Goal: Transaction & Acquisition: Purchase product/service

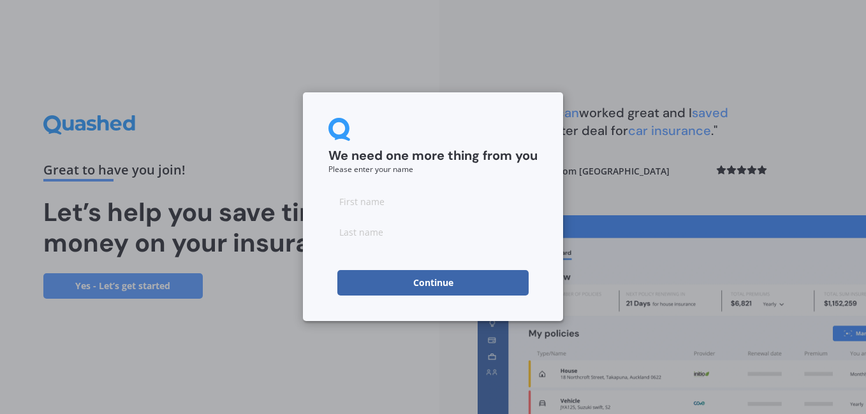
click at [370, 208] on input at bounding box center [432, 202] width 209 height 26
type input "[PERSON_NAME]"
type input "Bracegirdle"
click at [404, 288] on button "Continue" at bounding box center [432, 283] width 191 height 26
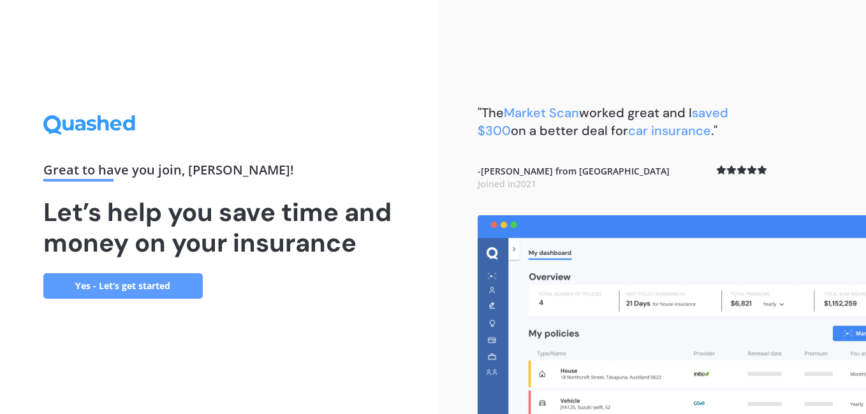
click at [125, 283] on link "Yes - Let’s get started" at bounding box center [122, 287] width 159 height 26
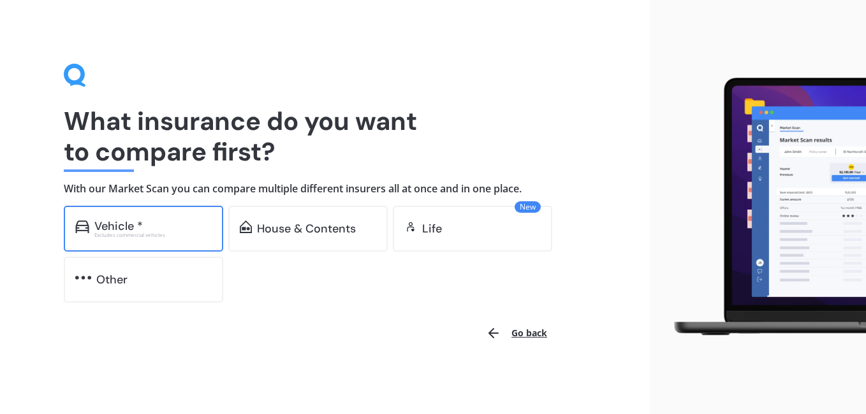
click at [126, 221] on div "Vehicle *" at bounding box center [118, 226] width 48 height 13
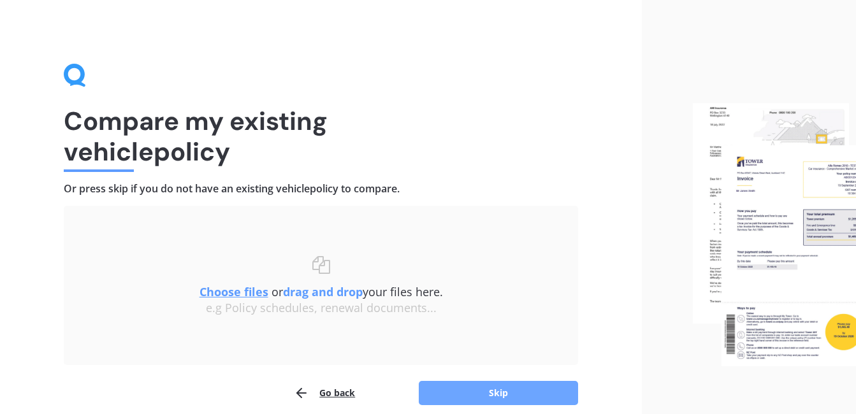
click at [504, 396] on button "Skip" at bounding box center [498, 393] width 159 height 24
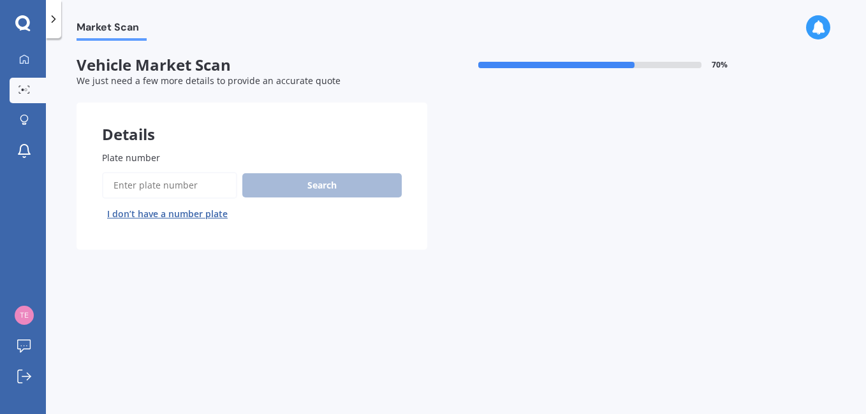
click at [168, 185] on input "Plate number" at bounding box center [169, 185] width 135 height 27
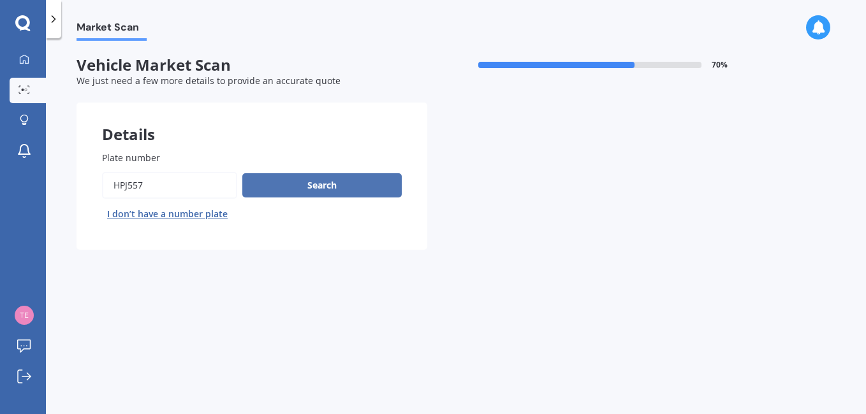
type input "hpj557"
click at [309, 192] on button "Search" at bounding box center [321, 185] width 159 height 24
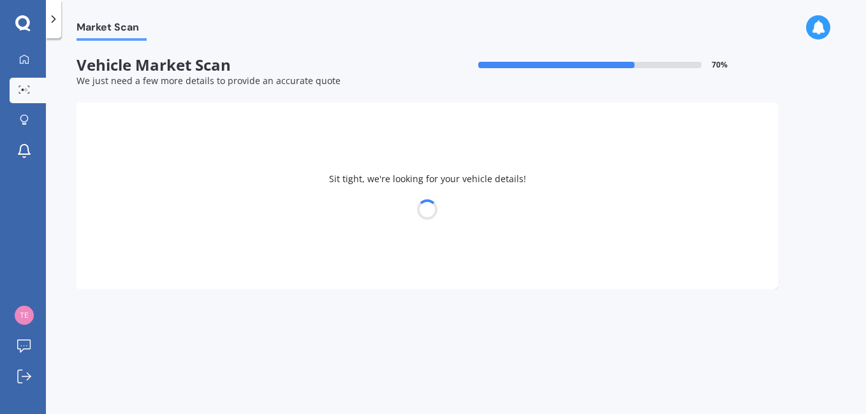
select select "MAZDA"
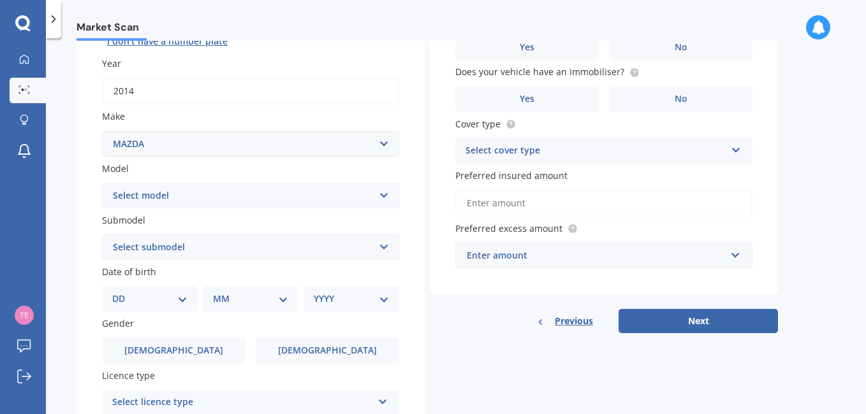
scroll to position [177, 0]
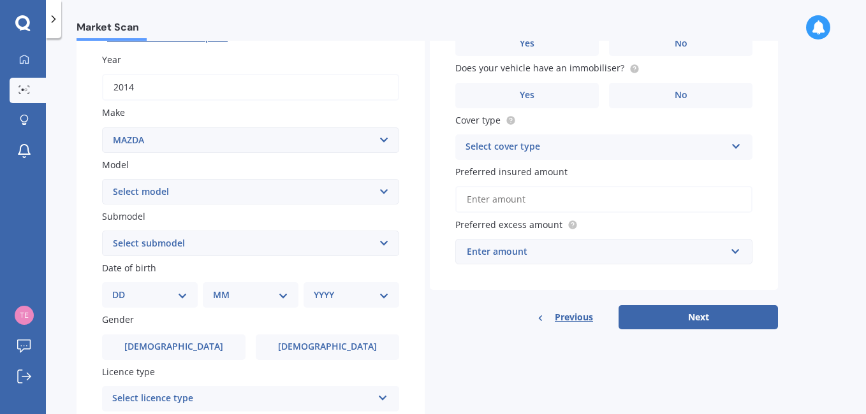
click at [382, 191] on select "Select model 121 2 3 323 323 / Familia 6 626 929 Atenza Autozam Axela AZ3 B2000…" at bounding box center [250, 192] width 297 height 26
select select "6"
click at [102, 179] on select "Select model 121 2 3 323 323 / Familia 6 626 929 Atenza Autozam Axela AZ3 B2000…" at bounding box center [250, 192] width 297 height 26
click at [122, 237] on select "Select submodel (All other Petrol) 2.5 Limited Atenza Diesel Turbo Diesel diese…" at bounding box center [250, 244] width 297 height 26
click at [127, 245] on select "Select submodel (All other Petrol) 2.5 Limited Atenza Diesel Turbo Diesel diese…" at bounding box center [250, 244] width 297 height 26
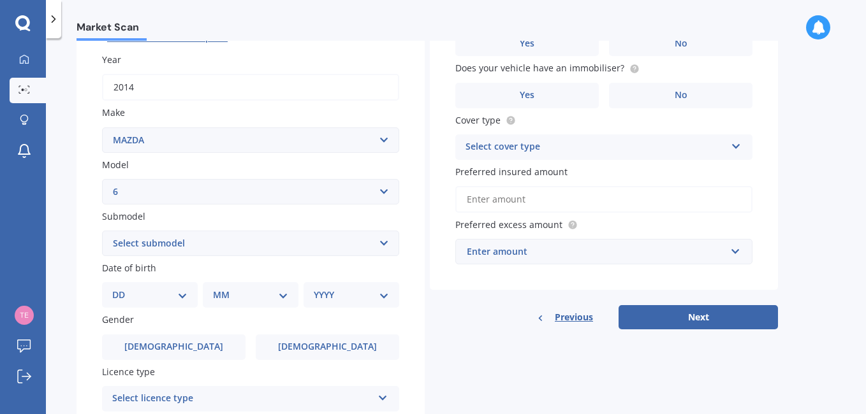
click at [182, 298] on select "DD 01 02 03 04 05 06 07 08 09 10 11 12 13 14 15 16 17 18 19 20 21 22 23 24 25 2…" at bounding box center [149, 295] width 75 height 14
select select "11"
click at [122, 288] on select "DD 01 02 03 04 05 06 07 08 09 10 11 12 13 14 15 16 17 18 19 20 21 22 23 24 25 2…" at bounding box center [149, 295] width 75 height 14
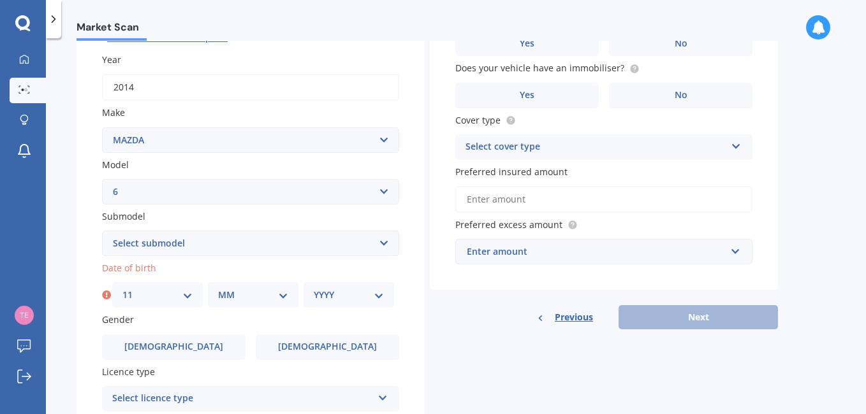
click at [274, 295] on select "MM 01 02 03 04 05 06 07 08 09 10 11 12" at bounding box center [253, 295] width 70 height 14
select select "11"
click at [218, 288] on select "MM 01 02 03 04 05 06 07 08 09 10 11 12" at bounding box center [253, 295] width 70 height 14
click at [370, 292] on select "YYYY 2025 2024 2023 2022 2021 2020 2019 2018 2017 2016 2015 2014 2013 2012 2011…" at bounding box center [349, 295] width 70 height 14
select select "1970"
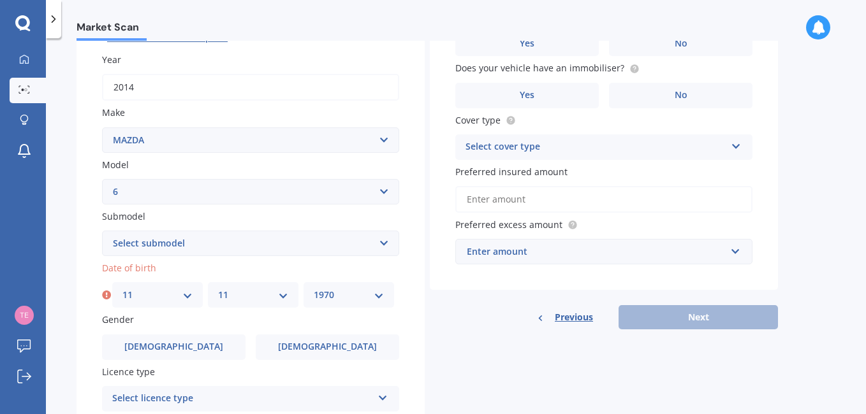
click at [314, 288] on select "YYYY 2025 2024 2023 2022 2021 2020 2019 2018 2017 2016 2015 2014 2013 2012 2011…" at bounding box center [349, 295] width 70 height 14
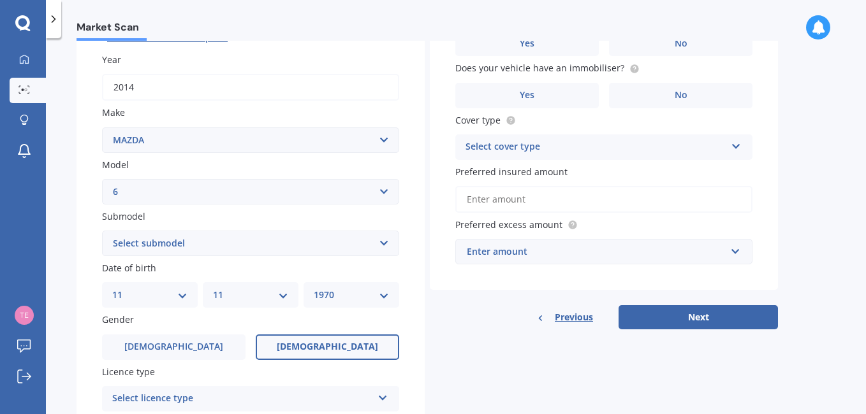
click at [323, 344] on span "[DEMOGRAPHIC_DATA]" at bounding box center [327, 347] width 101 height 11
click at [0, 0] on input "[DEMOGRAPHIC_DATA]" at bounding box center [0, 0] width 0 height 0
click at [84, 350] on div "Plate number Search I don’t have a number plate Year [DATE] Make Select make AC…" at bounding box center [251, 245] width 348 height 592
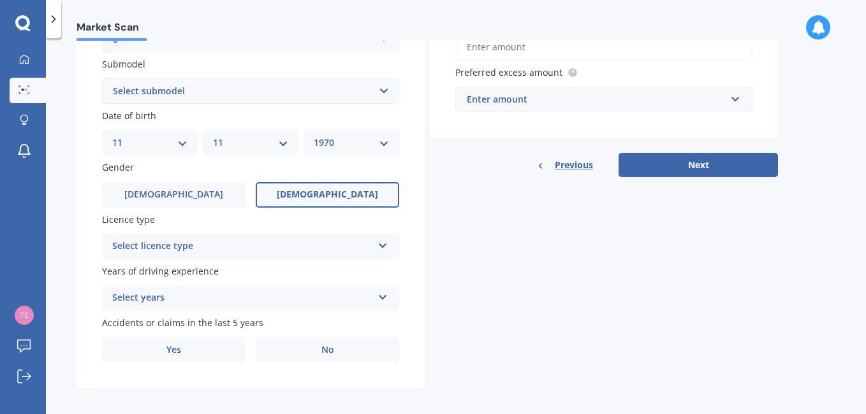
scroll to position [336, 0]
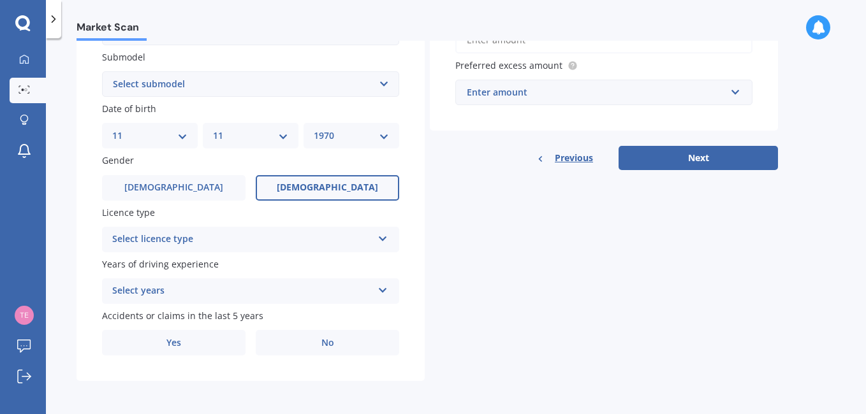
click at [182, 238] on div "Select licence type" at bounding box center [242, 239] width 260 height 15
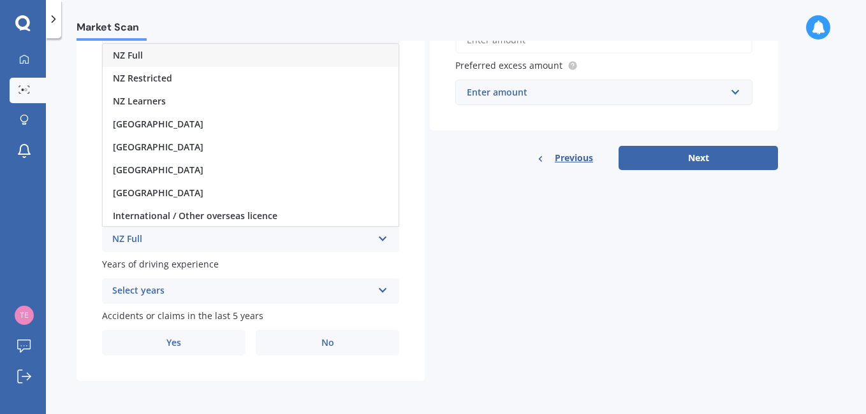
click at [131, 59] on span "NZ Full" at bounding box center [128, 55] width 30 height 12
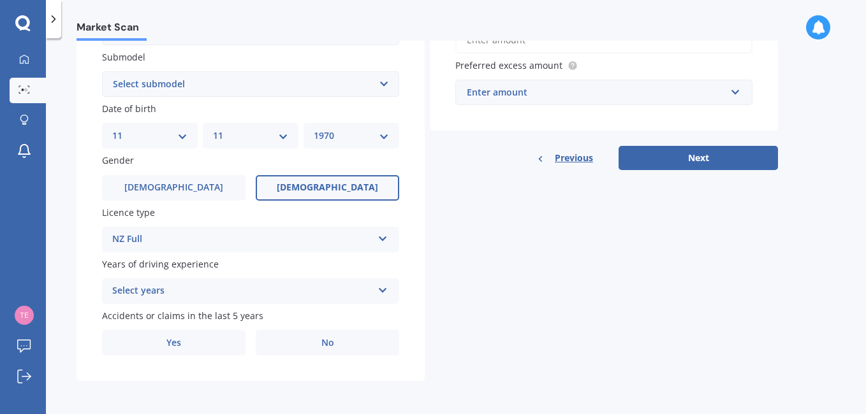
click at [141, 293] on div "Select years" at bounding box center [242, 291] width 260 height 15
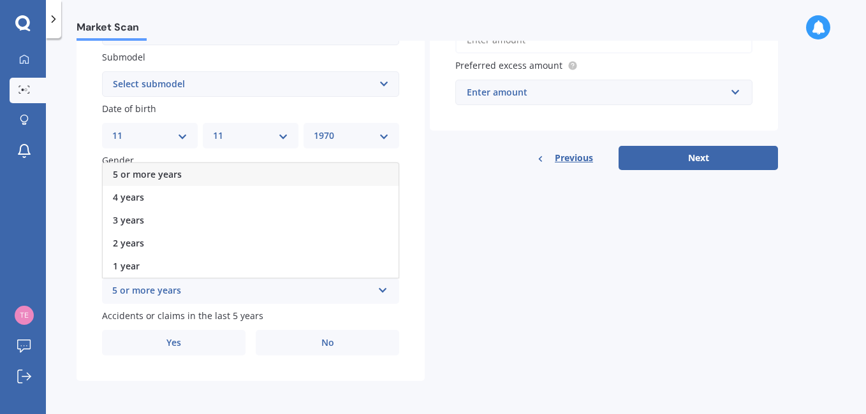
click at [134, 172] on span "5 or more years" at bounding box center [147, 174] width 69 height 12
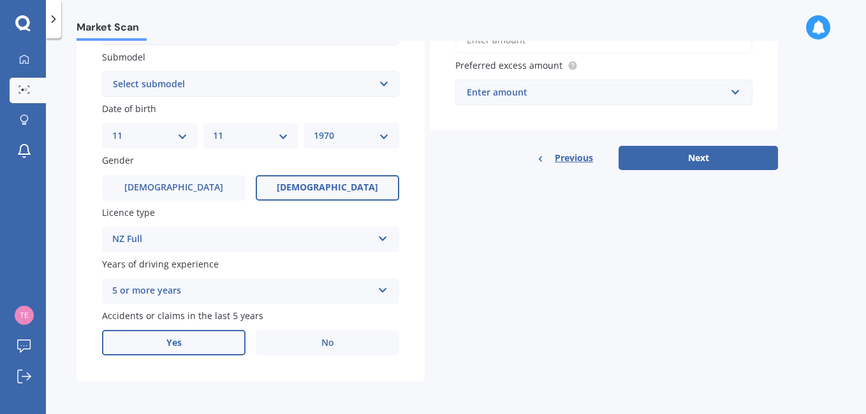
click at [182, 343] on label "Yes" at bounding box center [173, 343] width 143 height 26
click at [0, 0] on input "Yes" at bounding box center [0, 0] width 0 height 0
click at [87, 381] on div "Plate number Search I don’t have a number plate Year [DATE] Make Select make AC…" at bounding box center [251, 155] width 348 height 730
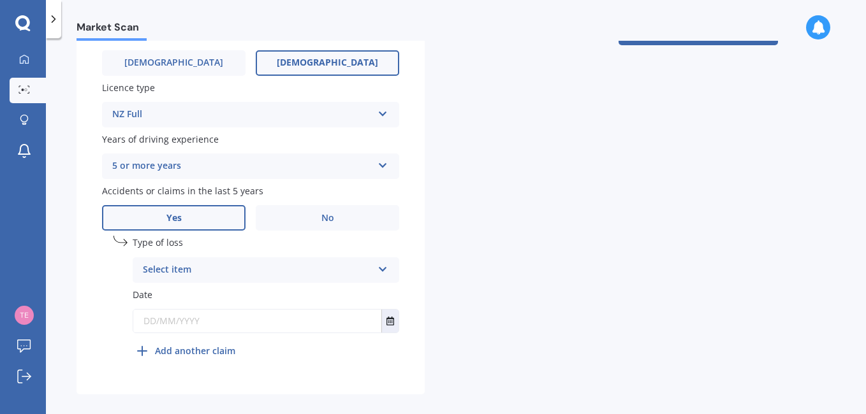
scroll to position [474, 0]
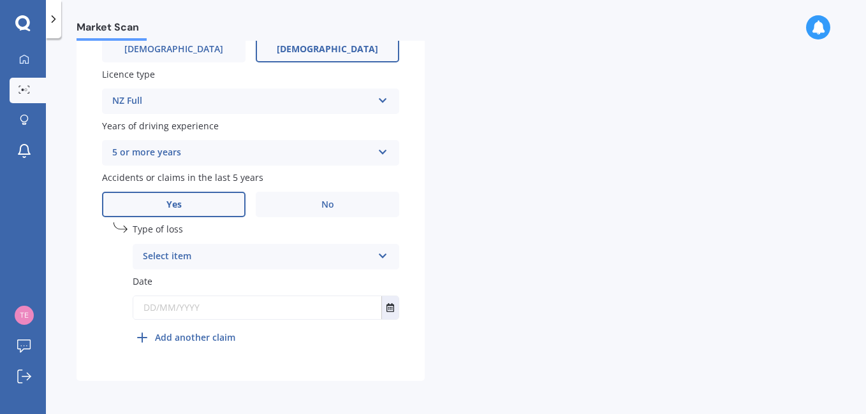
click at [244, 253] on div "Select item" at bounding box center [258, 256] width 230 height 15
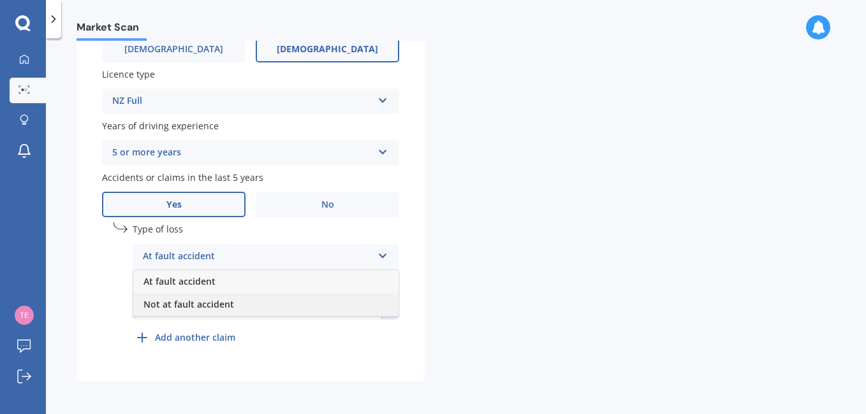
click at [217, 302] on span "Not at fault accident" at bounding box center [188, 304] width 91 height 12
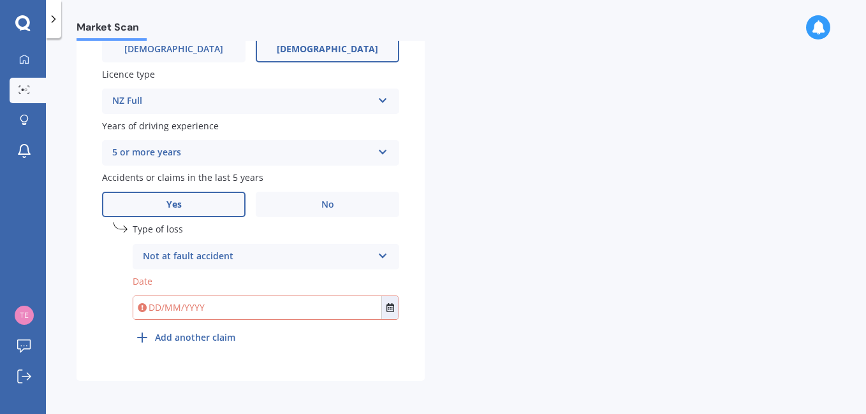
click at [265, 313] on input "text" at bounding box center [257, 307] width 248 height 23
click at [387, 307] on icon "Select date" at bounding box center [390, 307] width 8 height 9
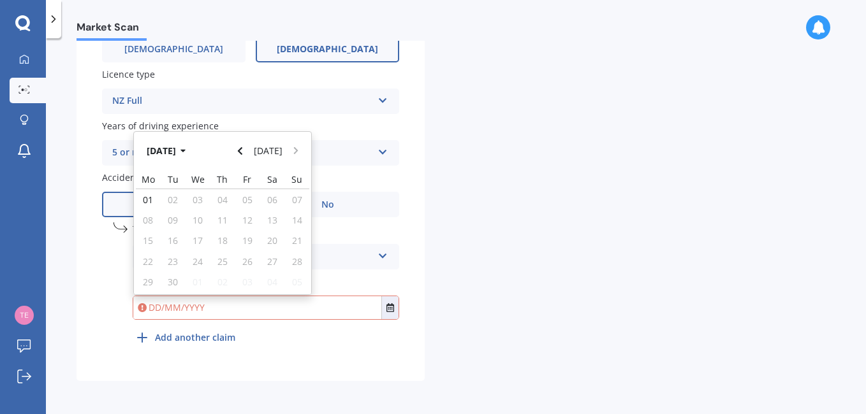
click at [296, 310] on input "text" at bounding box center [257, 307] width 248 height 23
click at [91, 303] on div "Plate number Search I don’t have a number plate Year [DATE] Make Select make AC…" at bounding box center [251, 16] width 348 height 730
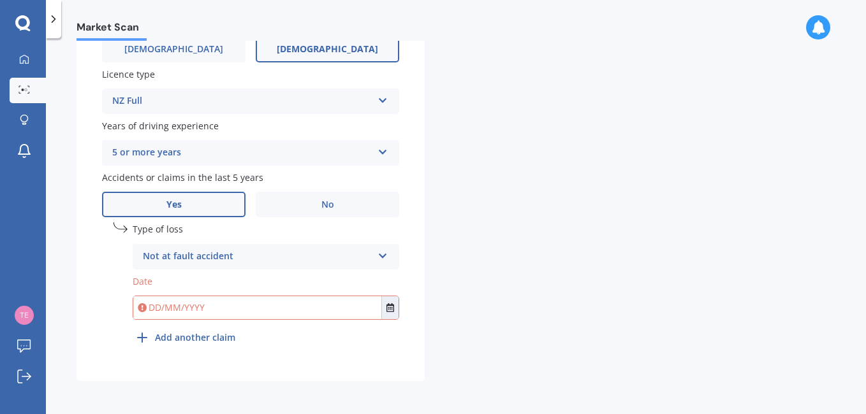
click at [163, 310] on input "text" at bounding box center [257, 307] width 248 height 23
type input "2020"
click at [488, 339] on div "Details Plate number Search I don’t have a number plate Year [DATE] Make Select…" at bounding box center [427, 4] width 701 height 753
click at [150, 309] on input "text" at bounding box center [257, 307] width 248 height 23
type input "[DATE]"
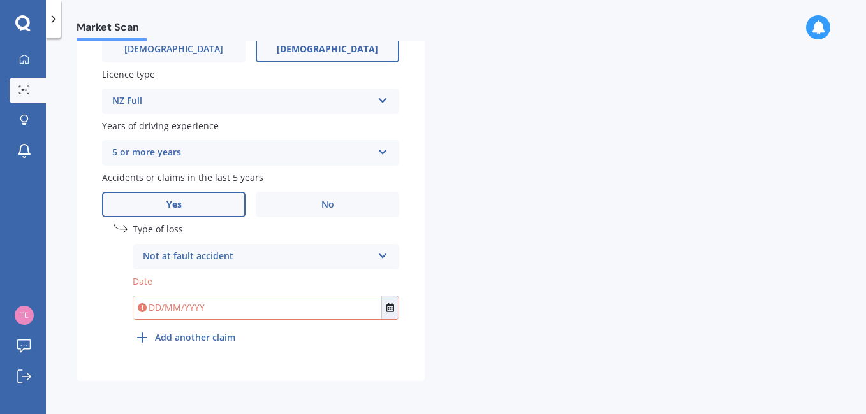
click at [527, 249] on div "Details Plate number Search I don’t have a number plate Year [DATE] Make Select…" at bounding box center [427, 4] width 701 height 753
click at [393, 314] on button "Select date" at bounding box center [389, 307] width 17 height 23
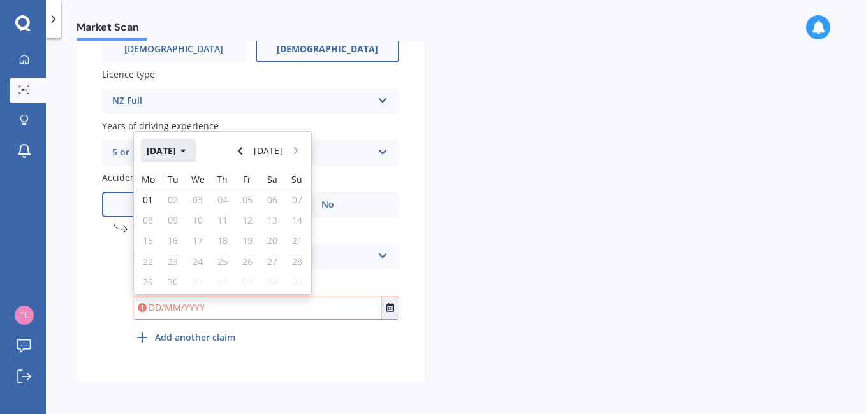
click at [196, 154] on button "[DATE]" at bounding box center [168, 150] width 55 height 23
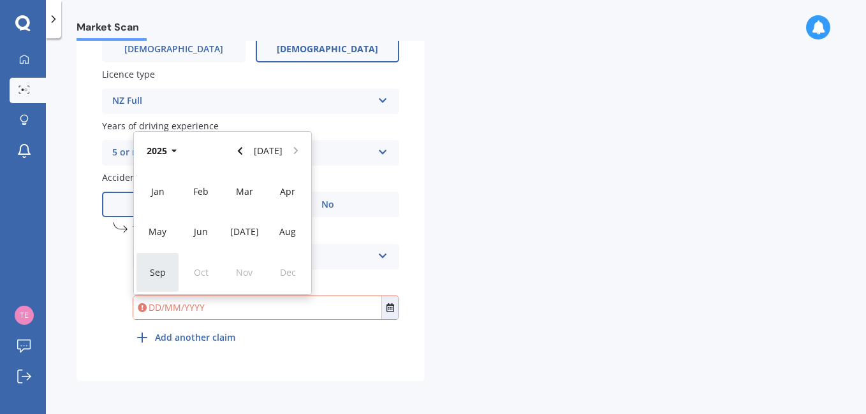
click at [161, 268] on span "Sep" at bounding box center [158, 272] width 16 height 12
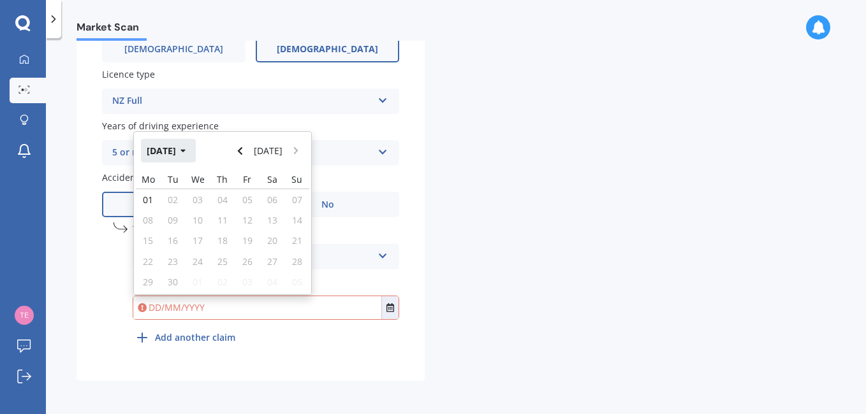
click at [180, 149] on button "[DATE]" at bounding box center [168, 150] width 55 height 23
click at [175, 150] on icon "button" at bounding box center [173, 151] width 5 height 3
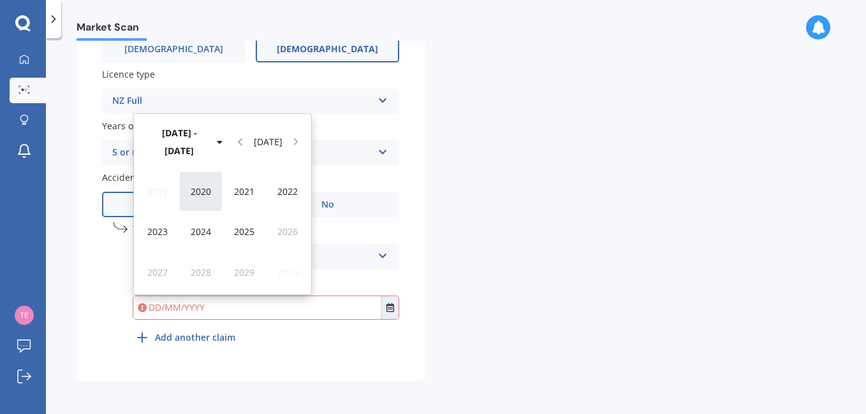
click at [205, 190] on span "2020" at bounding box center [201, 192] width 20 height 12
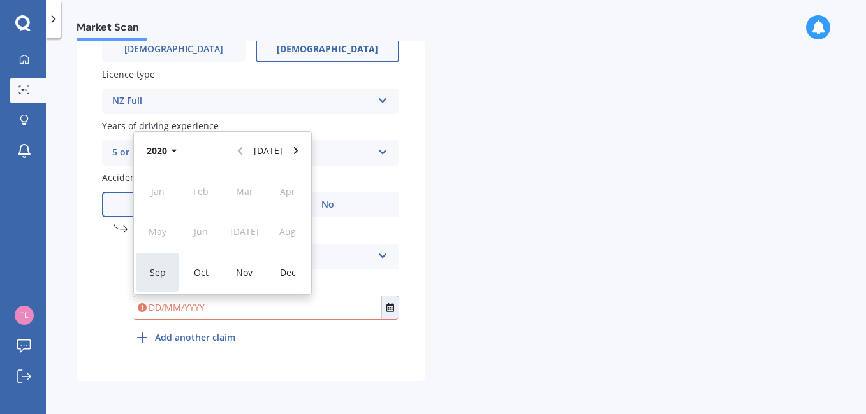
click at [158, 273] on span "Sep" at bounding box center [158, 272] width 16 height 12
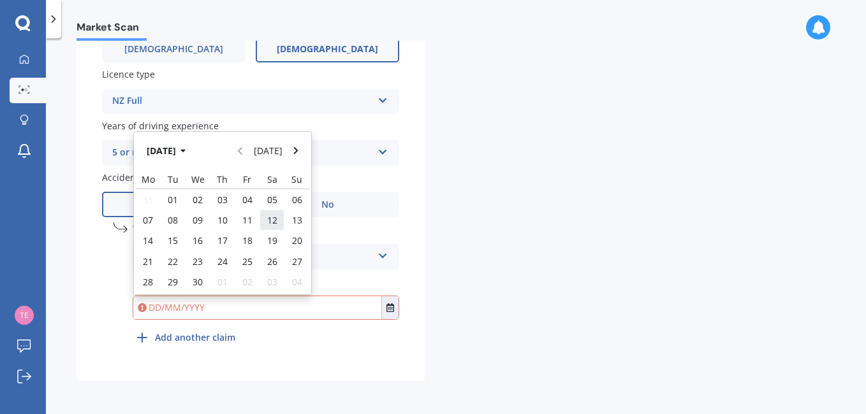
click at [272, 220] on span "12" at bounding box center [272, 220] width 10 height 12
type input "[DATE]"
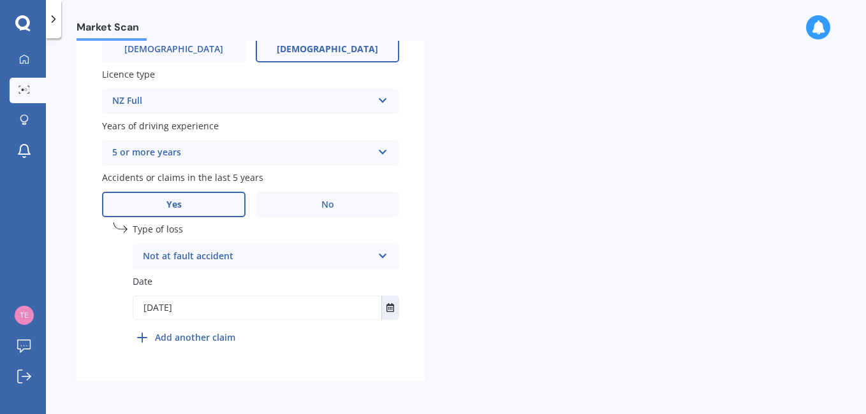
click at [323, 346] on div "undefined 1 Type of loss Not at fault accident At fault accident Not at fault a…" at bounding box center [266, 287] width 266 height 128
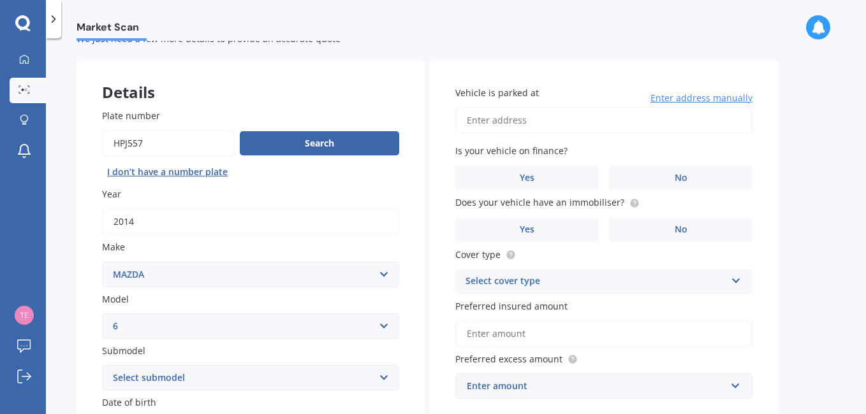
scroll to position [23, 0]
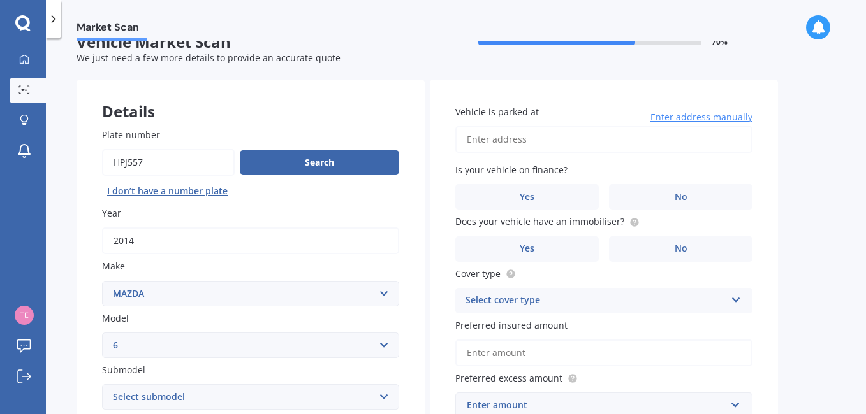
click at [496, 136] on input "Vehicle is parked at" at bounding box center [603, 139] width 297 height 27
type input "[STREET_ADDRESS]"
click at [683, 195] on span "No" at bounding box center [681, 197] width 13 height 11
click at [0, 0] on input "No" at bounding box center [0, 0] width 0 height 0
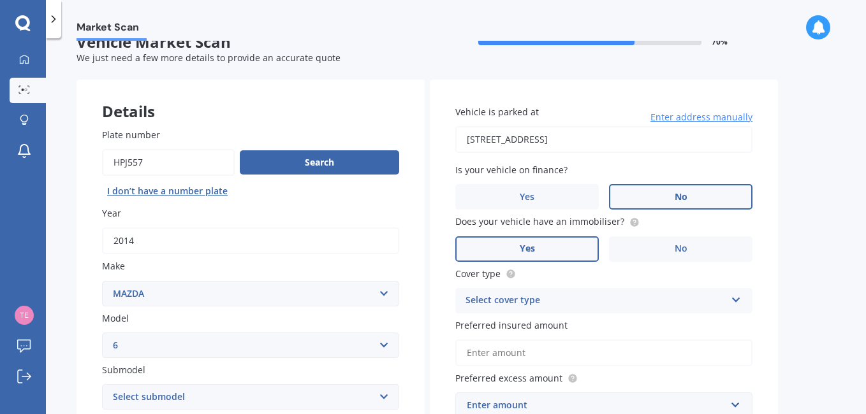
click at [541, 251] on label "Yes" at bounding box center [526, 250] width 143 height 26
click at [0, 0] on input "Yes" at bounding box center [0, 0] width 0 height 0
click at [532, 302] on div "Select cover type" at bounding box center [595, 300] width 260 height 15
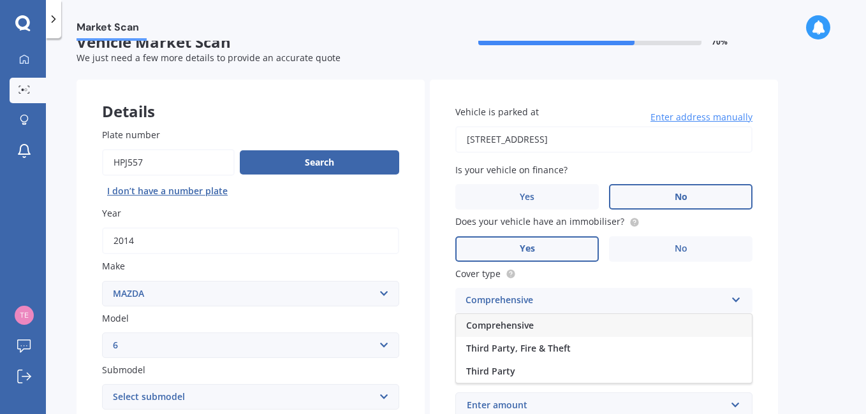
click at [523, 331] on span "Comprehensive" at bounding box center [500, 325] width 68 height 12
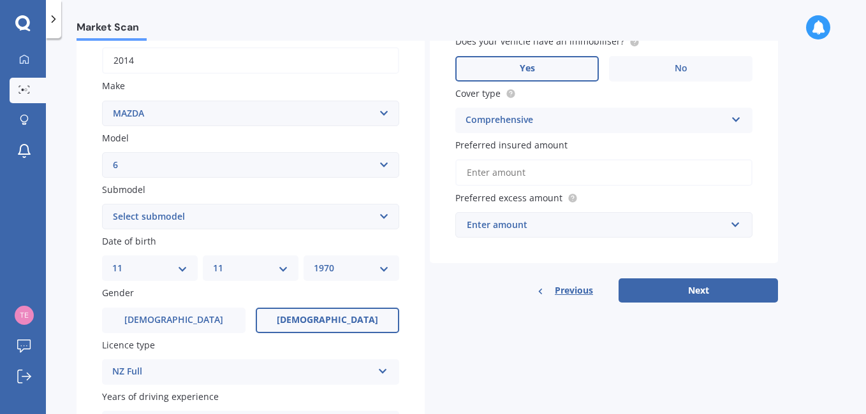
scroll to position [221, 0]
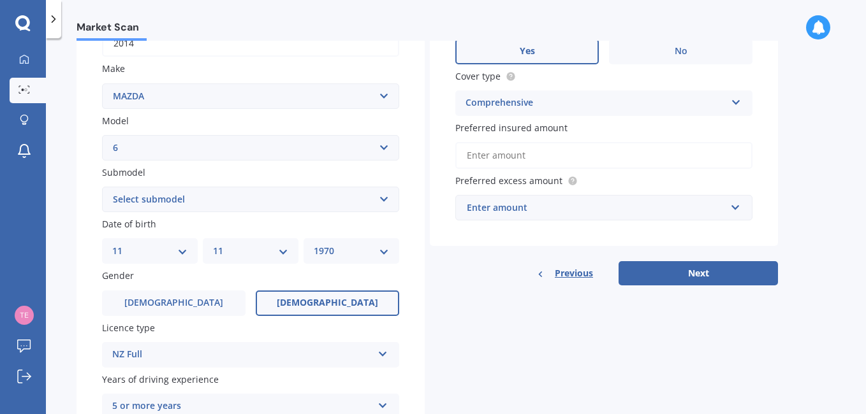
click at [505, 161] on input "Preferred insured amount" at bounding box center [603, 155] width 297 height 27
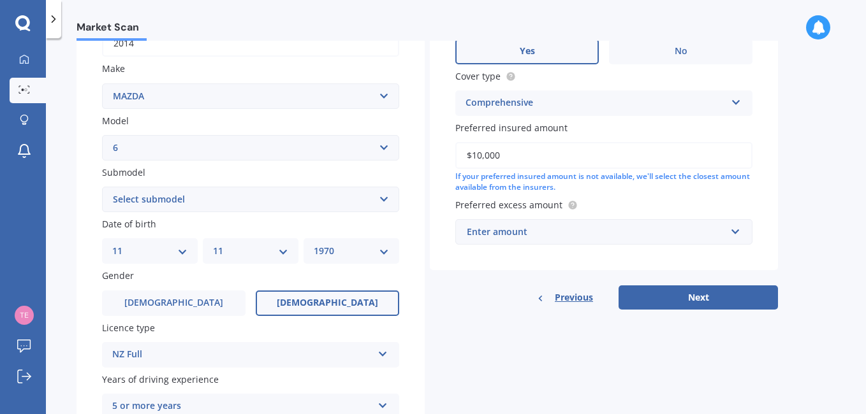
type input "$10,000"
click at [555, 232] on div "Enter amount" at bounding box center [596, 232] width 259 height 14
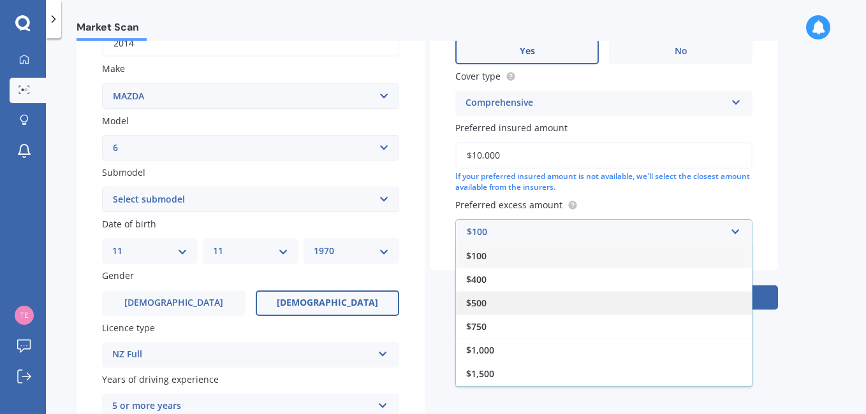
click at [484, 300] on span "$500" at bounding box center [476, 303] width 20 height 12
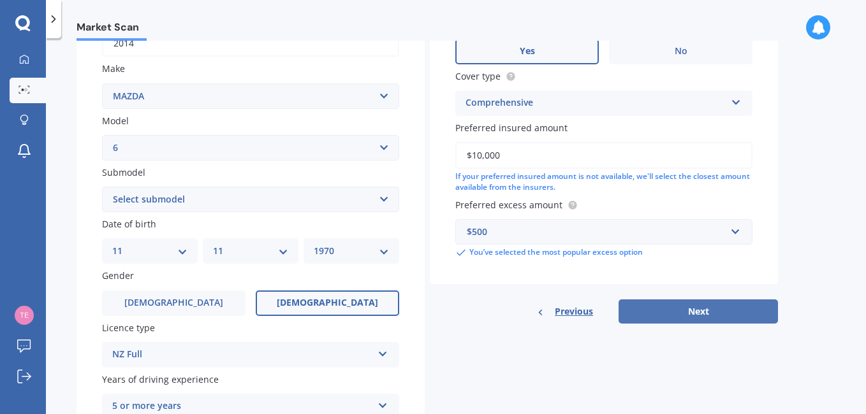
click at [708, 309] on button "Next" at bounding box center [697, 312] width 159 height 24
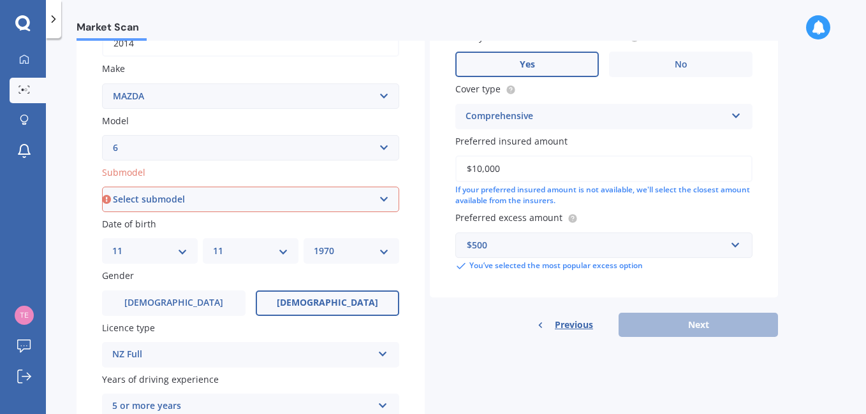
click at [319, 204] on select "Select submodel (All other Petrol) 2.5 Limited Atenza Diesel Turbo Diesel diese…" at bounding box center [250, 200] width 297 height 26
select select "GLX"
click at [102, 187] on select "Select submodel (All other Petrol) 2.5 Limited Atenza Diesel Turbo Diesel diese…" at bounding box center [250, 200] width 297 height 26
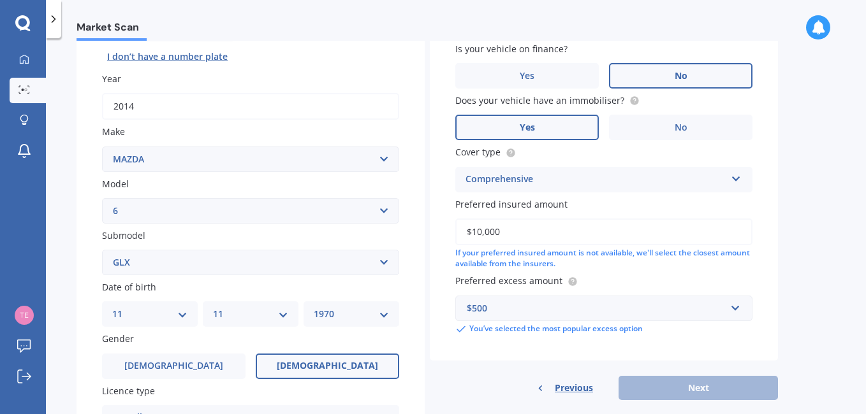
scroll to position [87, 0]
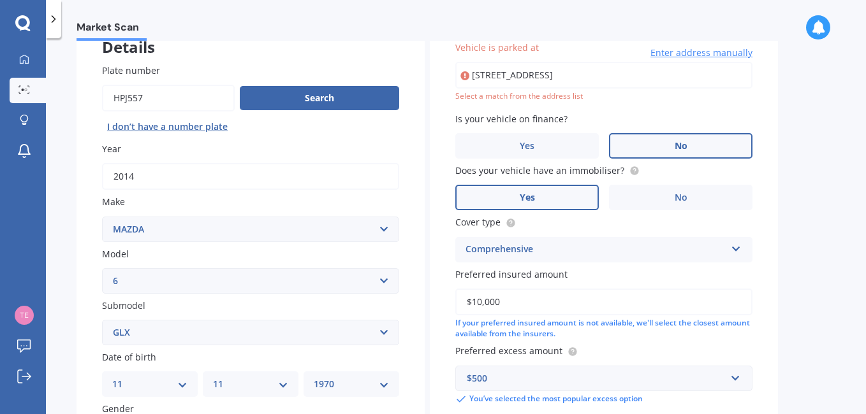
type input "[STREET_ADDRESS]"
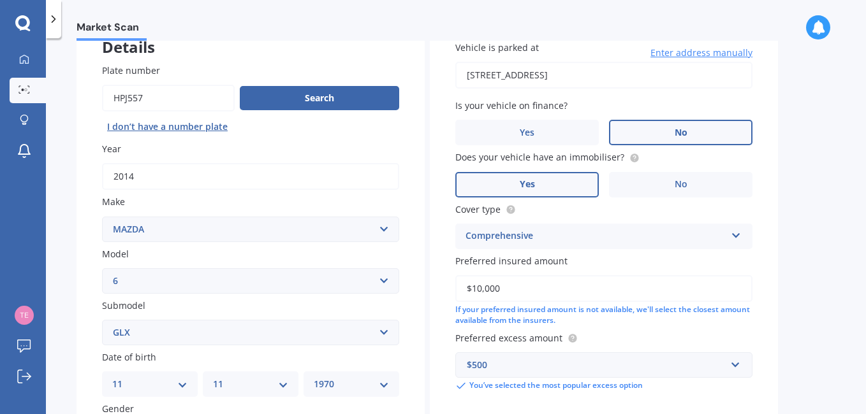
click at [817, 166] on div "Market Scan Vehicle Market Scan 70 % We just need a few more details to provide…" at bounding box center [456, 229] width 820 height 376
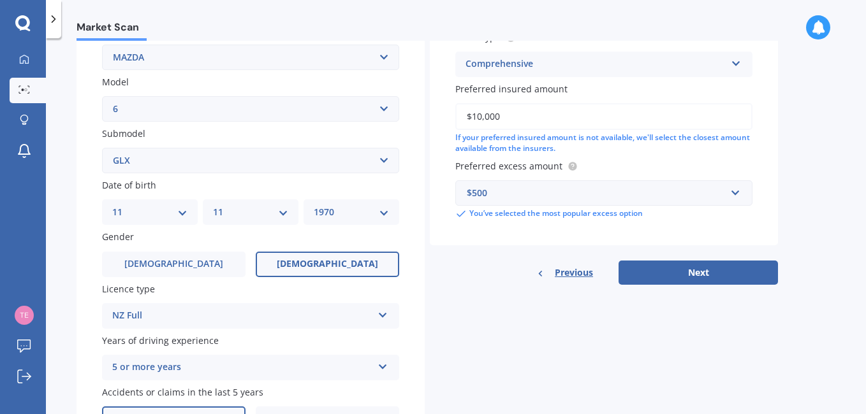
scroll to position [291, 0]
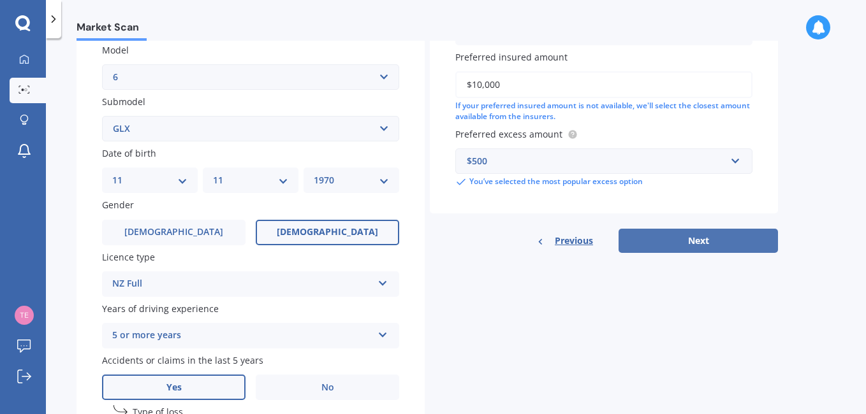
click at [694, 236] on button "Next" at bounding box center [697, 241] width 159 height 24
select select "11"
select select "1970"
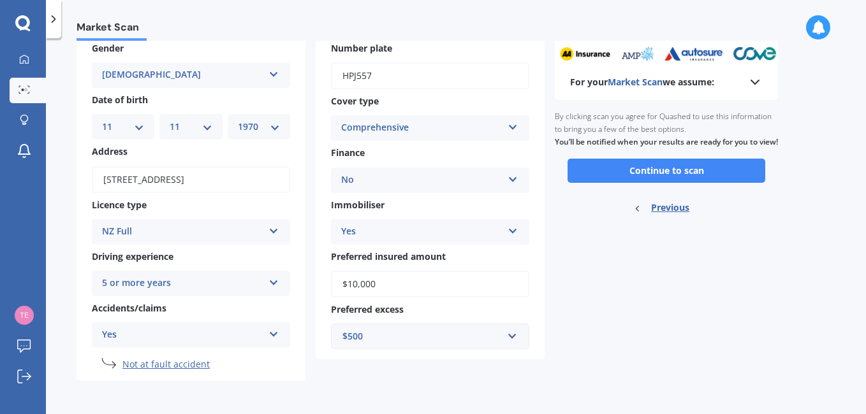
scroll to position [0, 0]
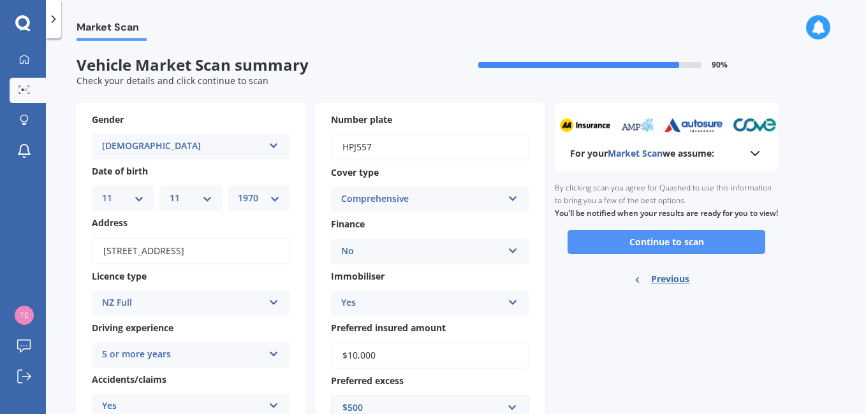
click at [688, 251] on button "Continue to scan" at bounding box center [666, 242] width 198 height 24
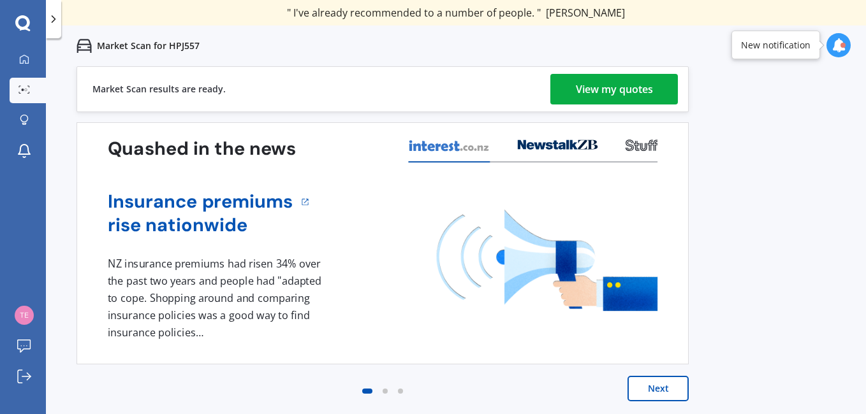
click at [595, 87] on div "View my quotes" at bounding box center [614, 89] width 77 height 31
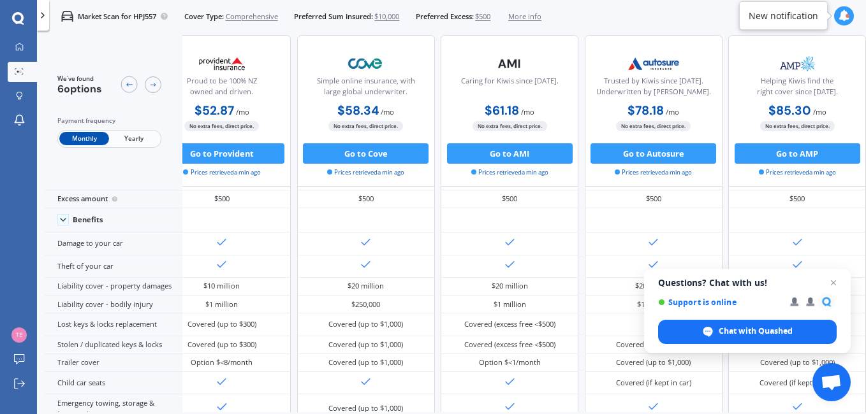
scroll to position [0, 223]
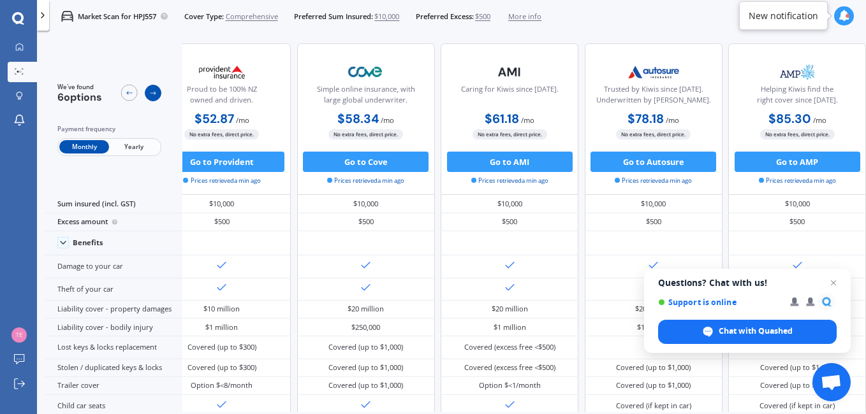
click at [152, 92] on icon at bounding box center [153, 93] width 8 height 8
